Goal: Task Accomplishment & Management: Manage account settings

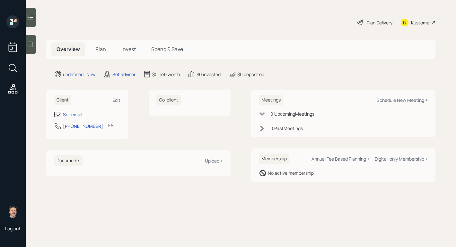
click at [118, 99] on div "Edit" at bounding box center [116, 100] width 8 height 6
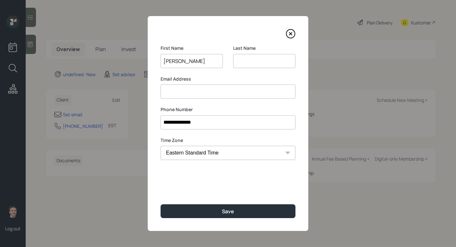
type input "[PERSON_NAME]"
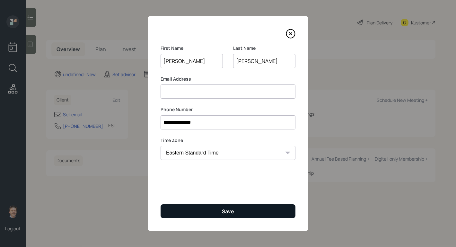
type input "[PERSON_NAME]"
click at [233, 209] on div "Save" at bounding box center [228, 211] width 12 height 7
